Goal: Information Seeking & Learning: Learn about a topic

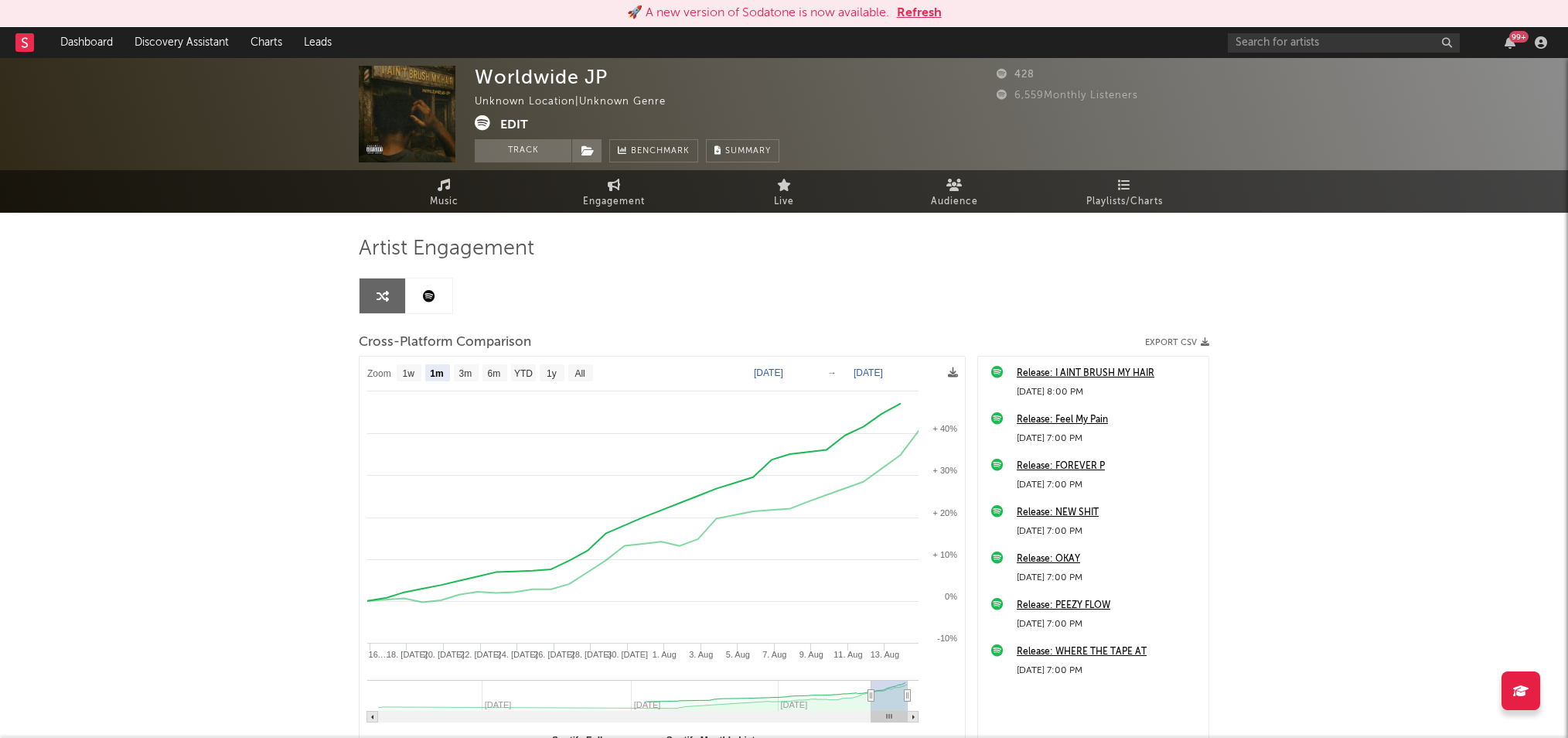
select select "1m"
click at [1324, 45] on input "text" at bounding box center [1343, 42] width 232 height 20
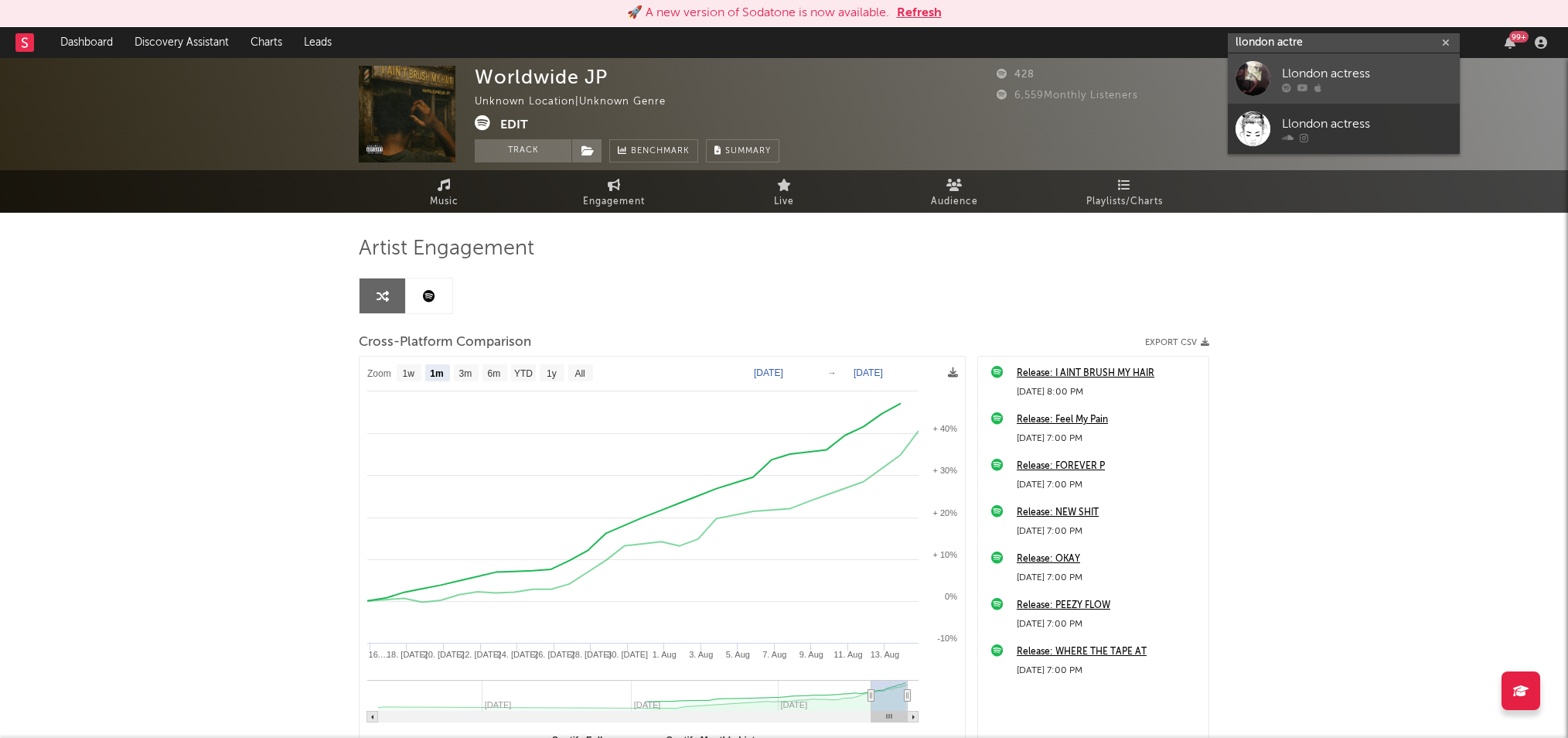
type input "llondon actre"
click at [1373, 77] on div "Llondon actress" at bounding box center [1366, 74] width 170 height 19
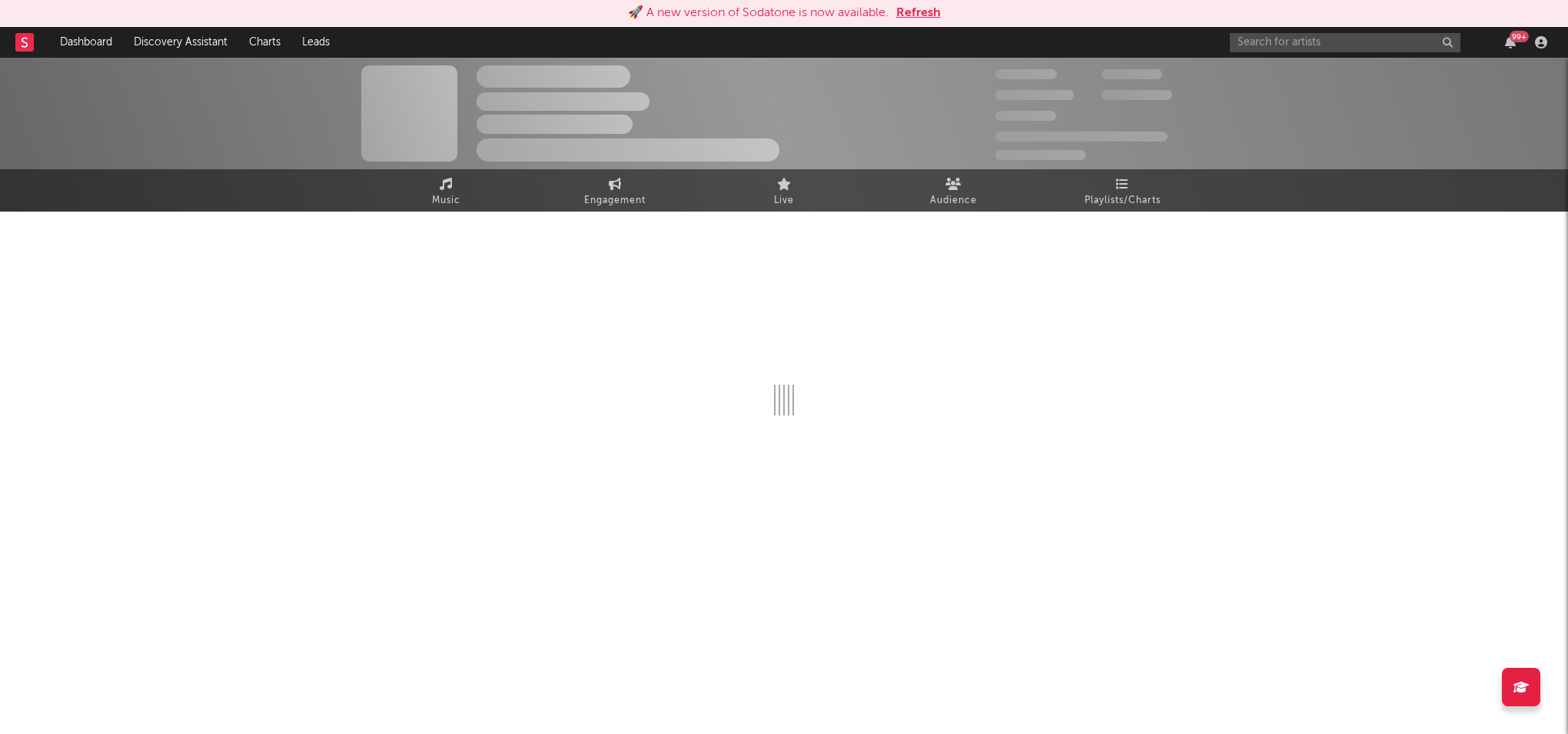
select select "1w"
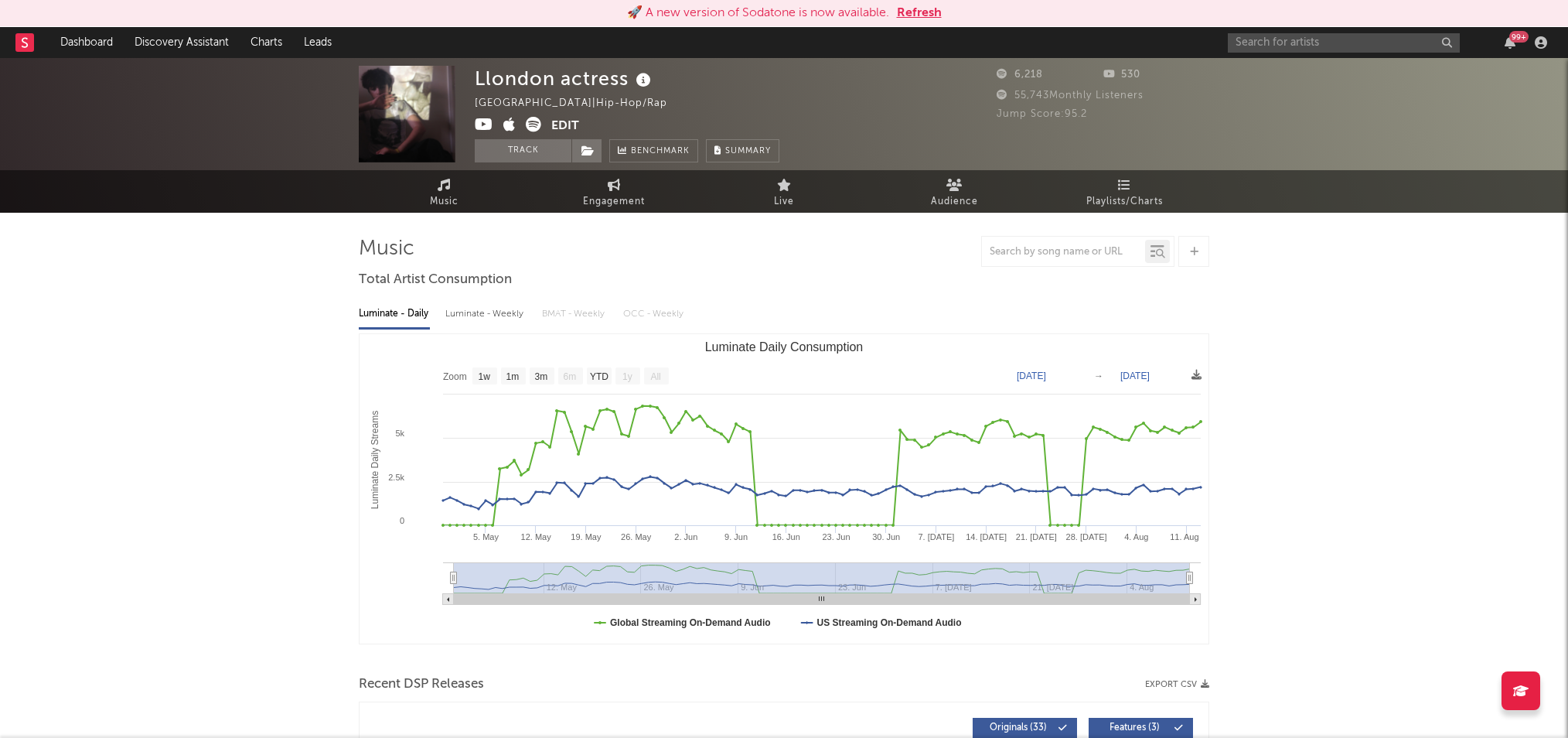
click at [464, 313] on div "Luminate - Weekly" at bounding box center [486, 314] width 81 height 27
select select "6m"
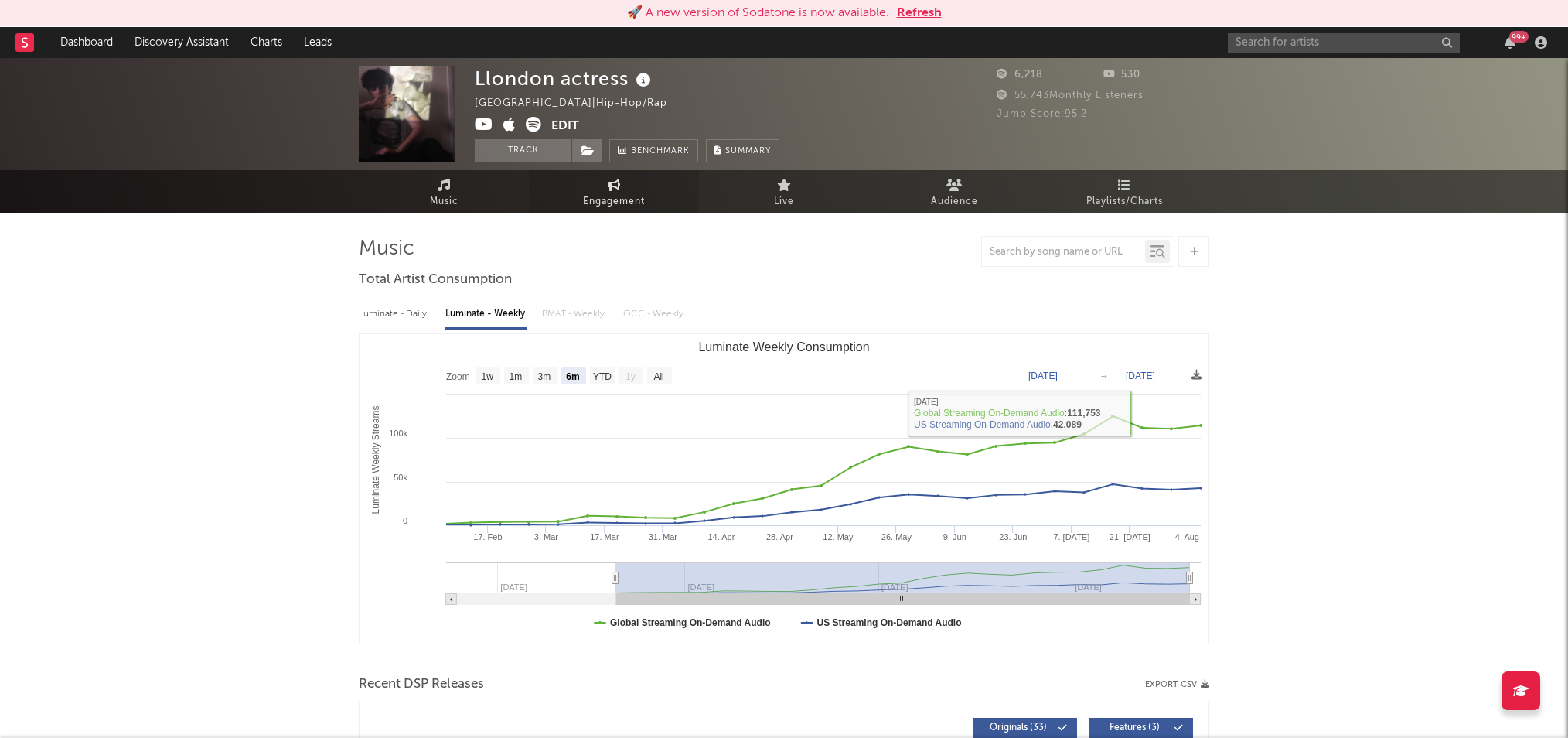
click at [622, 202] on span "Engagement" at bounding box center [613, 202] width 62 height 19
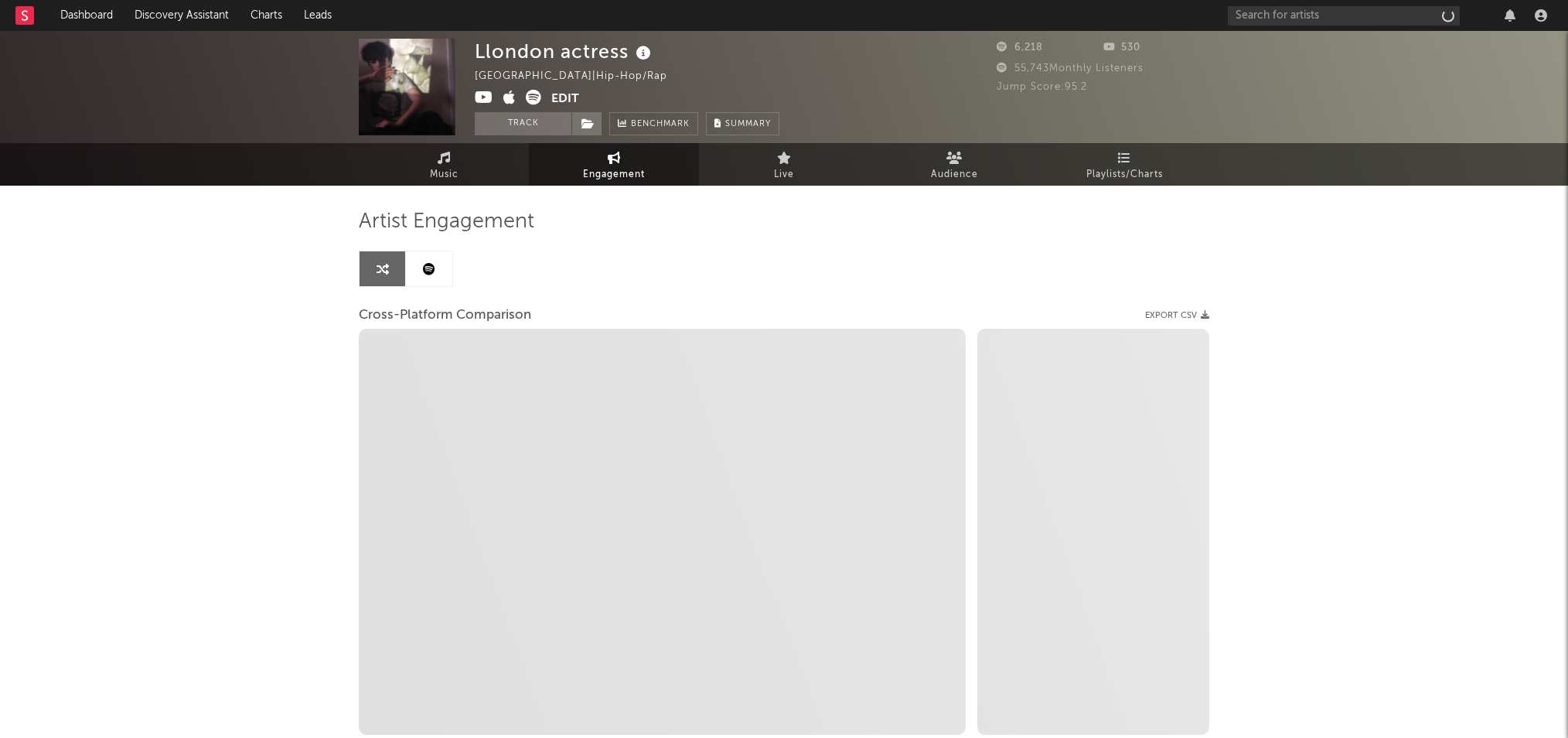
select select "1w"
select select "1m"
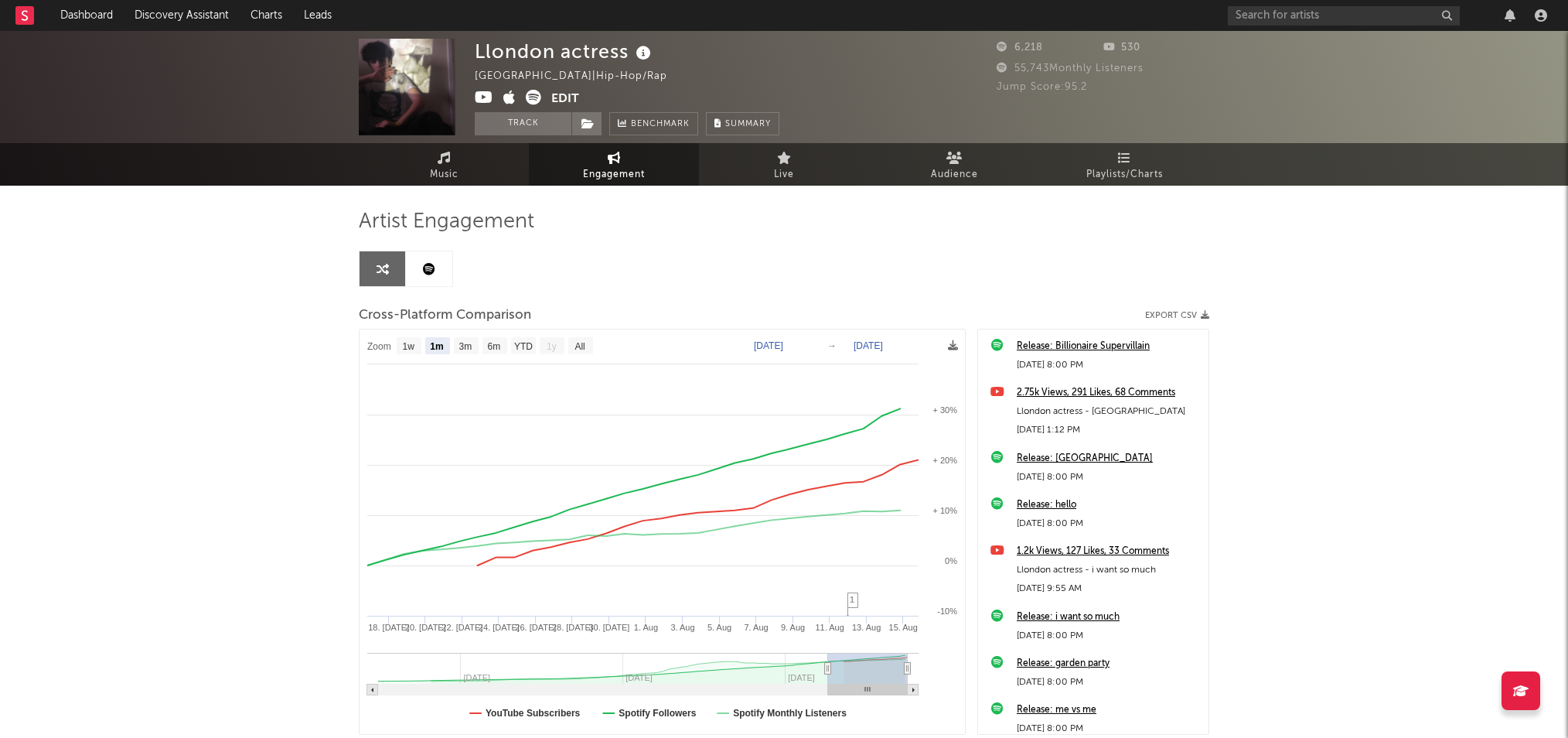
click at [482, 96] on icon at bounding box center [484, 98] width 19 height 16
